Goal: Task Accomplishment & Management: Manage account settings

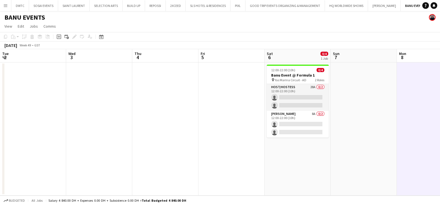
scroll to position [0, 218]
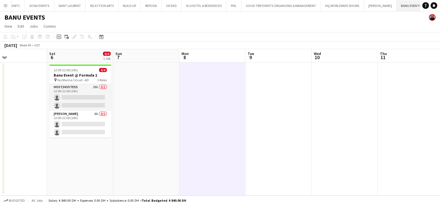
click at [403, 8] on button "BANU EVENTS Close" at bounding box center [411, 5] width 29 height 11
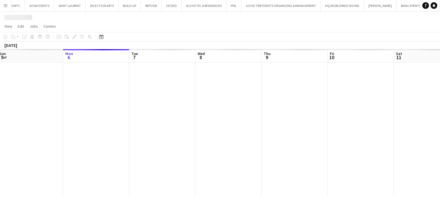
drag, startPoint x: 382, startPoint y: 120, endPoint x: 6, endPoint y: 120, distance: 376.6
click at [11, 120] on app-calendar-viewport "Fri 3 Sat 4 Sun 5 Mon 6 Tue 7 Wed 8 Thu 9 Fri 10 Sat 11 Sun 12 Mon 13 Tue 14" at bounding box center [220, 122] width 440 height 147
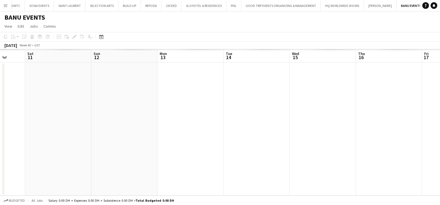
drag, startPoint x: 6, startPoint y: 117, endPoint x: 93, endPoint y: 117, distance: 87.2
click at [0, 117] on html "Menu Boards Boards Boards All jobs Status Workforce Workforce My Workforce Recr…" at bounding box center [220, 102] width 440 height 205
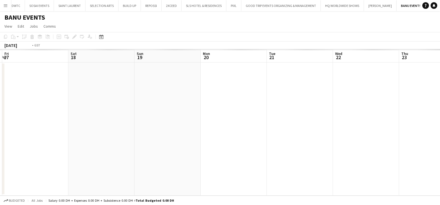
click at [2, 115] on app-calendar-viewport "Tue 14 Wed 15 Thu 16 Fri 17 Sat 18 Sun 19 Mon 20 Tue 21 Wed 22 Thu 23 Fri 24 Sa…" at bounding box center [220, 122] width 440 height 147
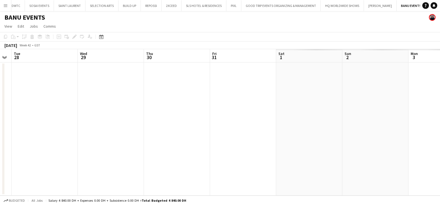
drag, startPoint x: 393, startPoint y: 124, endPoint x: 76, endPoint y: 123, distance: 316.5
click at [4, 122] on div "Sat 25 Sun 26 Mon 27 Tue 28 Wed 29 Thu 30 Fri 31 Sat 1 Sun 2 Mon 3 Tue 4 Wed 5" at bounding box center [220, 122] width 440 height 147
drag, startPoint x: 160, startPoint y: 124, endPoint x: 210, endPoint y: 129, distance: 49.8
click at [0, 124] on html "Menu Boards Boards Boards All jobs Status Workforce Workforce My Workforce Recr…" at bounding box center [220, 102] width 440 height 205
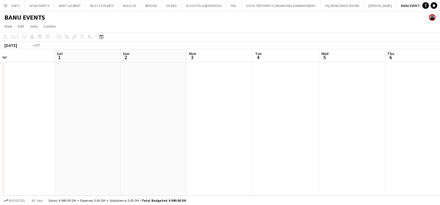
drag, startPoint x: 75, startPoint y: 129, endPoint x: 248, endPoint y: 130, distance: 172.8
click at [4, 129] on app-calendar-viewport "Wed 29 Thu 30 Fri 31 Sat 1 Sun 2 Mon 3 Tue 4 Wed 5 Thu 6 Fri 7 Sat 8 Sun 9" at bounding box center [220, 122] width 440 height 147
click at [0, 131] on html "Menu Boards Boards Boards All jobs Status Workforce Workforce My Workforce Recr…" at bounding box center [220, 102] width 440 height 205
drag, startPoint x: 230, startPoint y: 131, endPoint x: 4, endPoint y: 132, distance: 225.4
click at [0, 131] on html "Menu Boards Boards Boards All jobs Status Workforce Workforce My Workforce Recr…" at bounding box center [220, 102] width 440 height 205
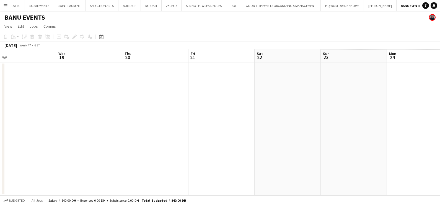
drag, startPoint x: 107, startPoint y: 134, endPoint x: 277, endPoint y: 134, distance: 169.5
click at [50, 134] on app-calendar-viewport "Sat 15 Sun 16 Mon 17 Tue 18 Wed 19 Thu 20 Fri 21 Sat 22 Sun 23 Mon 24 Tue 25 We…" at bounding box center [220, 122] width 440 height 147
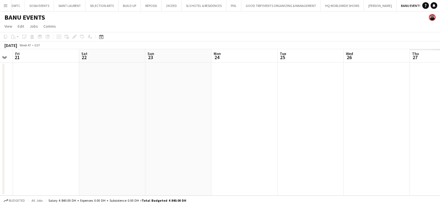
drag, startPoint x: 58, startPoint y: 135, endPoint x: 291, endPoint y: 136, distance: 233.2
click at [52, 135] on app-calendar-viewport "Tue 18 Wed 19 Thu 20 Fri 21 Sat 22 Sun 23 Mon 24 Tue 25 Wed 26 Thu 27 Fri 28 Sa…" at bounding box center [220, 122] width 440 height 147
drag, startPoint x: 321, startPoint y: 136, endPoint x: 76, endPoint y: 136, distance: 244.5
click at [36, 136] on app-calendar-viewport "Tue 18 Wed 19 Thu 20 Fri 21 Sat 22 Sun 23 Mon 24 Tue 25 Wed 26 Thu 27 Fri 28 Sa…" at bounding box center [220, 122] width 440 height 147
drag, startPoint x: 239, startPoint y: 138, endPoint x: 94, endPoint y: 138, distance: 145.1
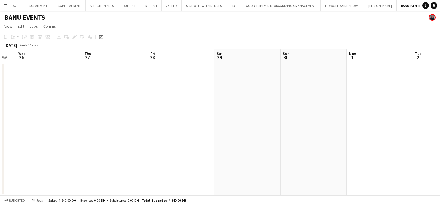
click at [80, 138] on app-calendar-viewport "Sun 23 Mon 24 Tue 25 Wed 26 Thu 27 Fri 28 Sat 29 Sun 30 Mon 1 Tue 2 Wed 3 Thu 4" at bounding box center [220, 122] width 440 height 147
click at [140, 137] on app-calendar-viewport "Wed 26 Thu 27 Fri 28 Sat 29 Sun 30 Mon 1 Tue 2 Wed 3 Thu 4 Fri 5 Sat 6 0/4 1 Jo…" at bounding box center [220, 122] width 440 height 147
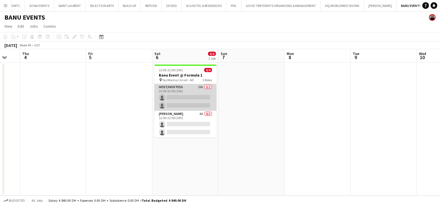
click at [175, 93] on app-card-role "Host/Hostess 28A 0/2 12:00-22:00 (10h) single-neutral-actions single-neutral-ac…" at bounding box center [186, 97] width 62 height 27
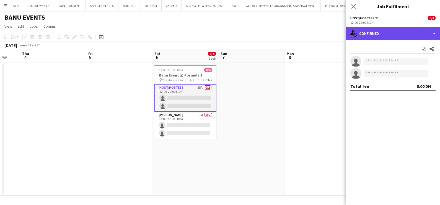
click at [406, 33] on div "single-neutral-actions-check-2 Confirmed" at bounding box center [393, 33] width 94 height 13
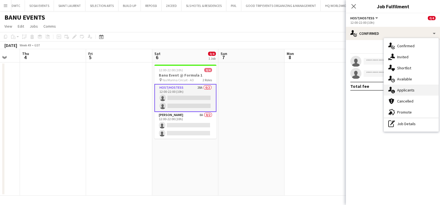
click at [404, 89] on span "Applicants" at bounding box center [405, 90] width 17 height 5
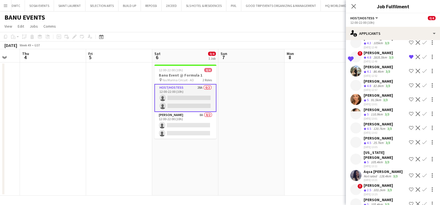
scroll to position [261, 0]
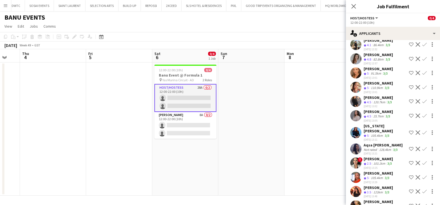
click at [368, 176] on span "5" at bounding box center [368, 178] width 2 height 4
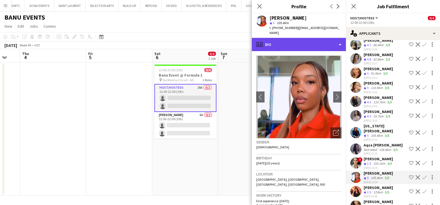
click at [298, 39] on div "profile Bio" at bounding box center [299, 44] width 94 height 13
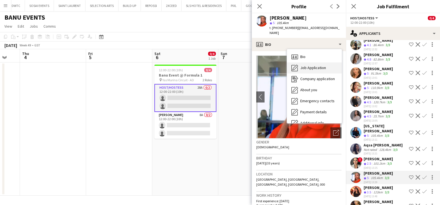
click at [305, 65] on span "Job Application" at bounding box center [313, 67] width 26 height 5
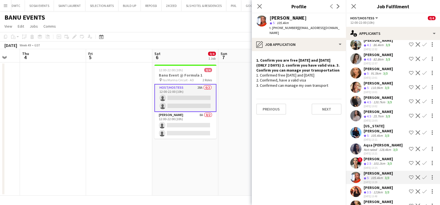
click at [409, 176] on app-icon "Shortlist crew" at bounding box center [411, 178] width 4 height 4
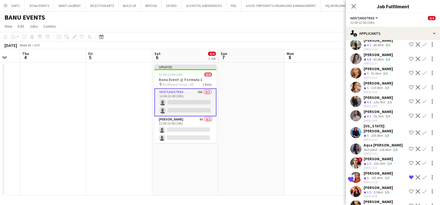
click at [409, 114] on app-icon "Shortlist crew" at bounding box center [411, 116] width 4 height 4
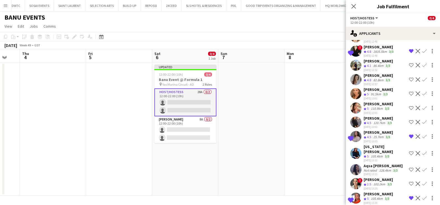
scroll to position [227, 0]
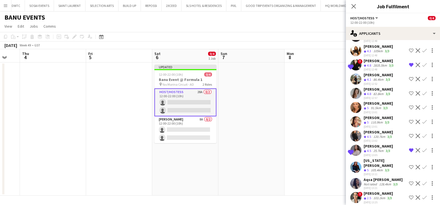
drag, startPoint x: 403, startPoint y: 100, endPoint x: 390, endPoint y: 101, distance: 12.7
click at [408, 104] on button "Shortlist crew" at bounding box center [411, 107] width 7 height 7
click at [378, 101] on div "[PERSON_NAME]" at bounding box center [378, 103] width 29 height 5
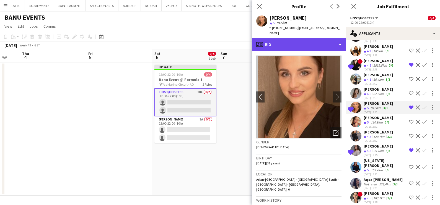
click at [307, 41] on div "profile Bio" at bounding box center [299, 44] width 94 height 13
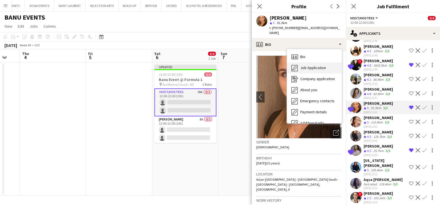
click at [313, 69] on span "Job Application" at bounding box center [313, 67] width 26 height 5
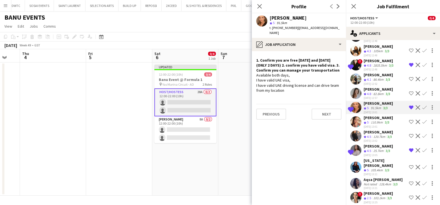
click at [223, 123] on app-date-cell at bounding box center [251, 129] width 66 height 133
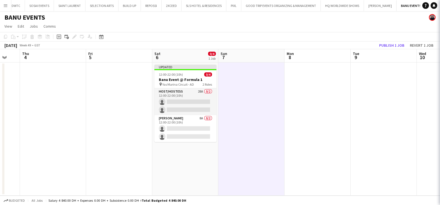
scroll to position [0, 0]
click at [395, 45] on button "Publish 1 job" at bounding box center [392, 45] width 30 height 7
